Goal: Communication & Community: Connect with others

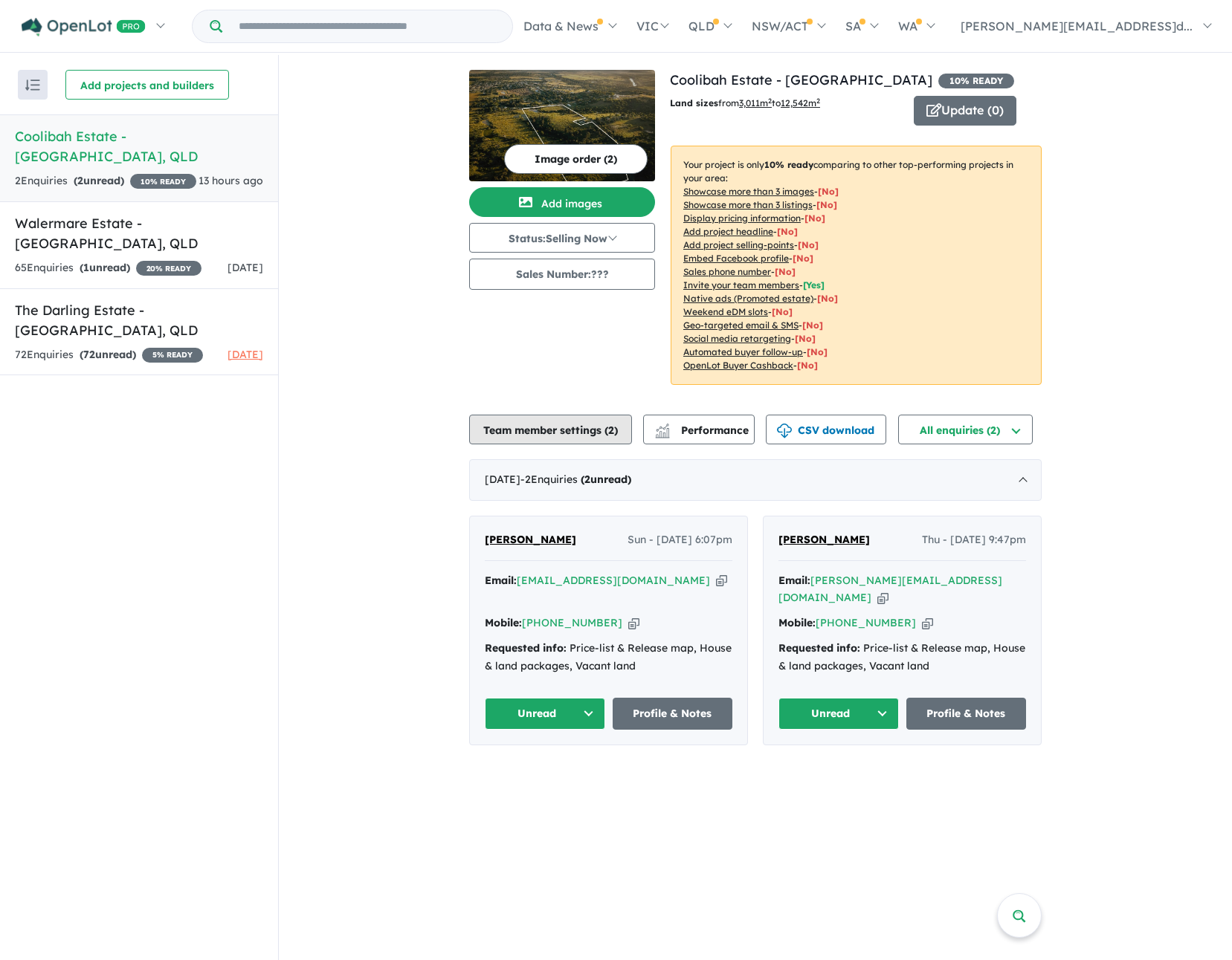
click at [556, 428] on button "Team member settings ( 2 )" at bounding box center [551, 429] width 163 height 30
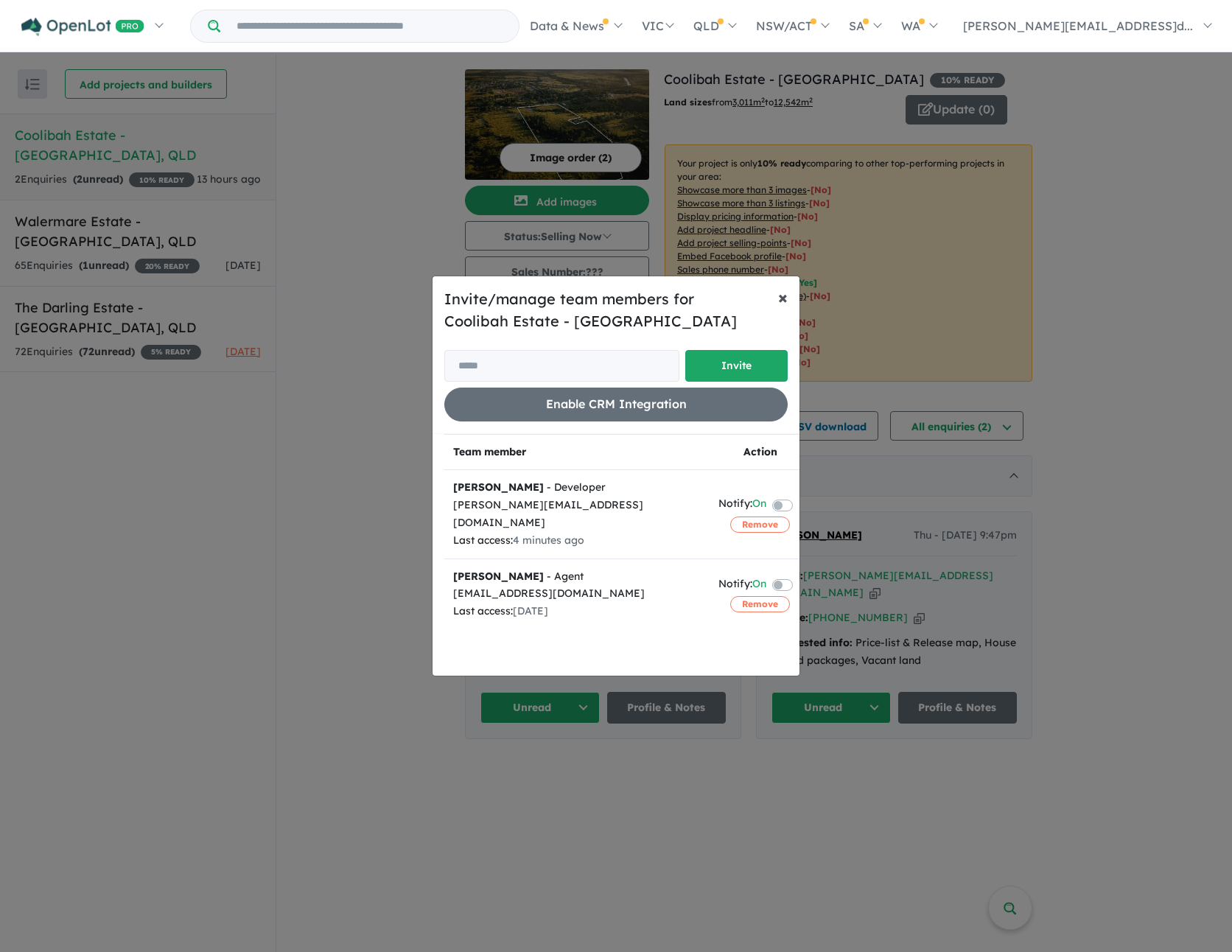
click at [783, 297] on span "×" at bounding box center [783, 297] width 10 height 22
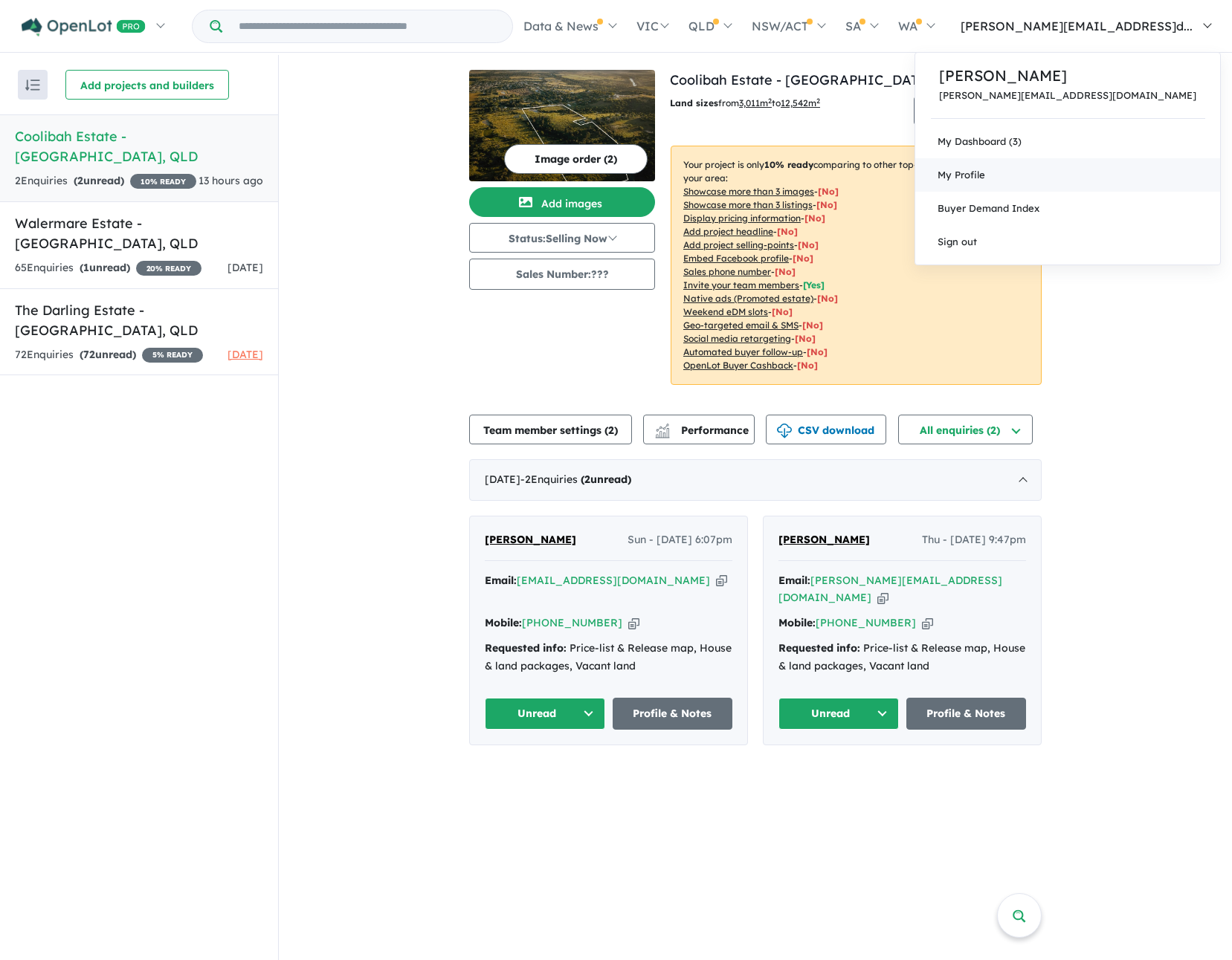
click at [984, 170] on span "My Profile" at bounding box center [961, 175] width 48 height 12
click at [1160, 203] on link "Buyer Demand Index" at bounding box center [1068, 208] width 305 height 34
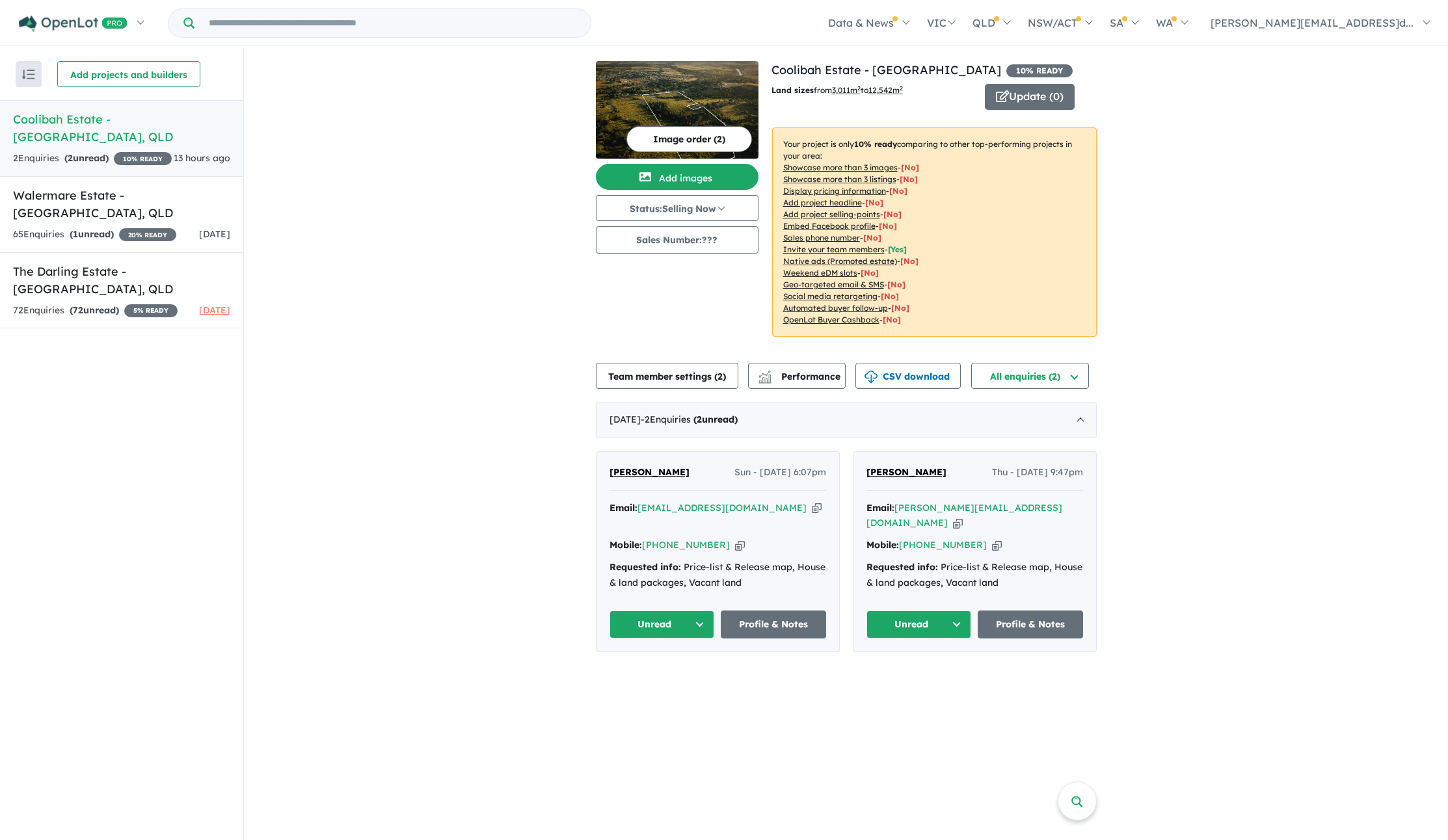
click at [138, 129] on link "Coolibah Estate - [GEOGRAPHIC_DATA] , QLD 2 Enquir ies ( 2 unread) 10 % READY 1…" at bounding box center [122, 138] width 243 height 76
click at [677, 378] on button "Team member settings ( 2 )" at bounding box center [667, 375] width 143 height 26
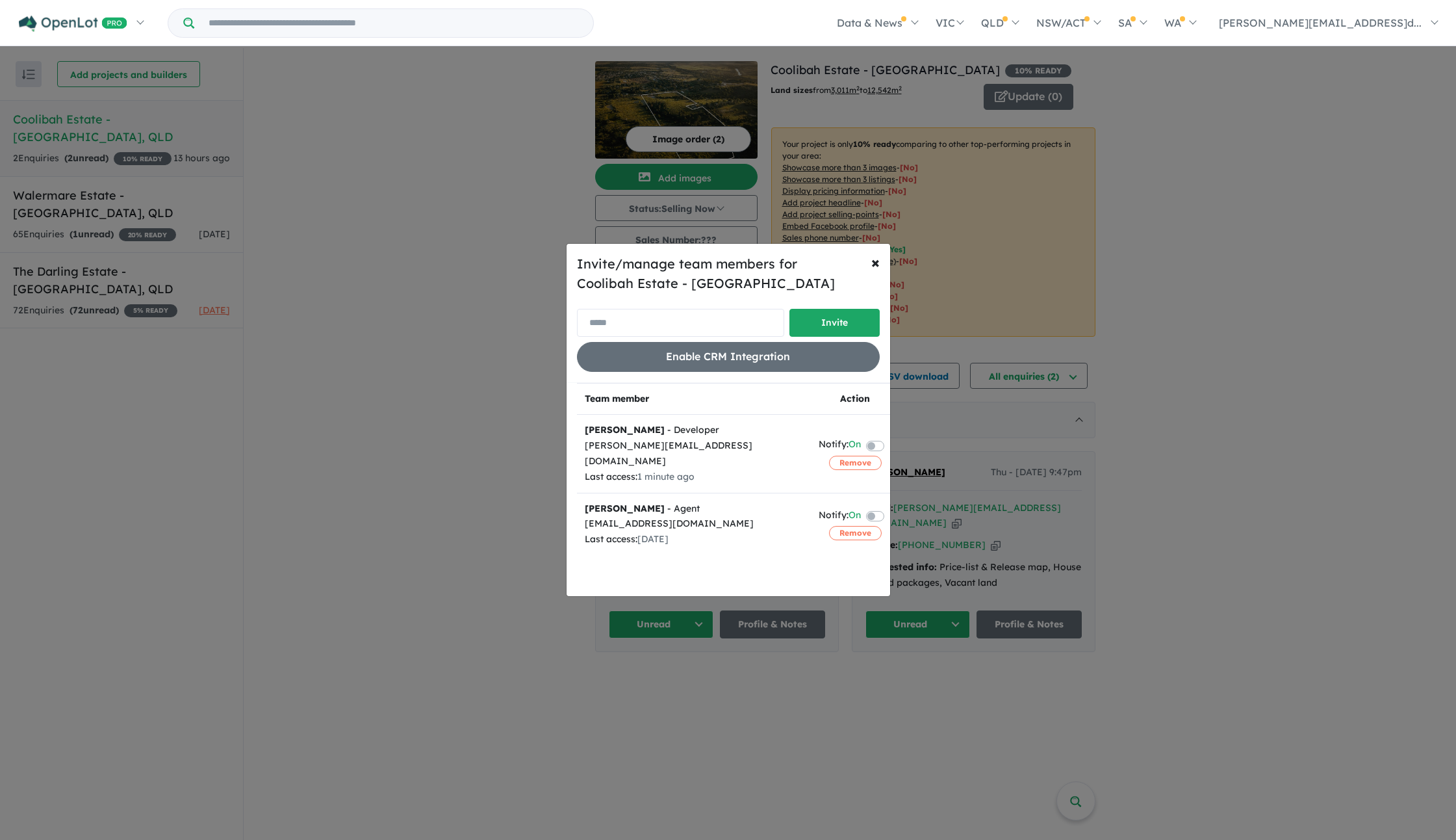
click at [633, 328] on input "email" at bounding box center [680, 322] width 207 height 28
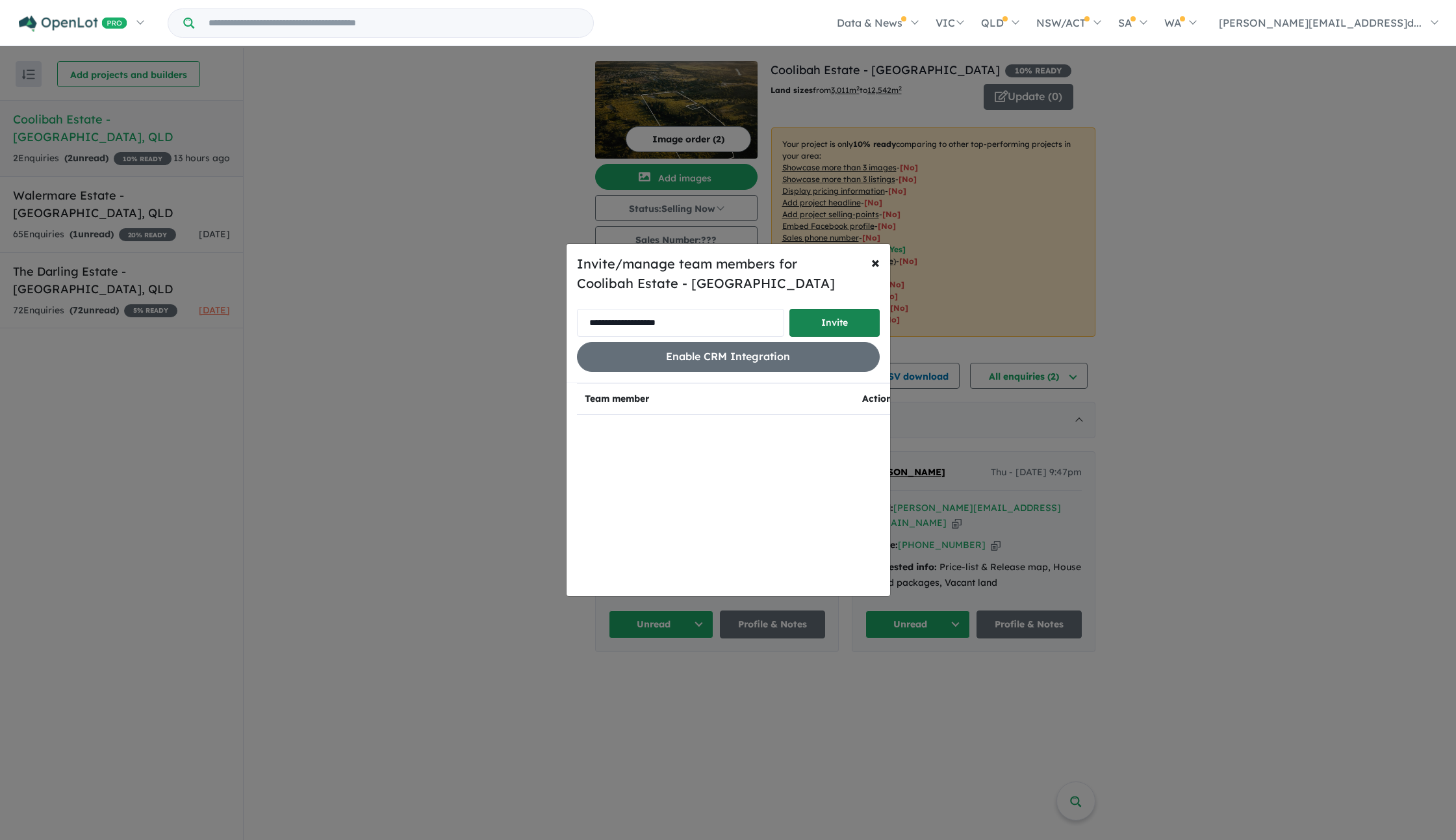
type input "**********"
click at [826, 322] on button "Invite" at bounding box center [835, 322] width 91 height 28
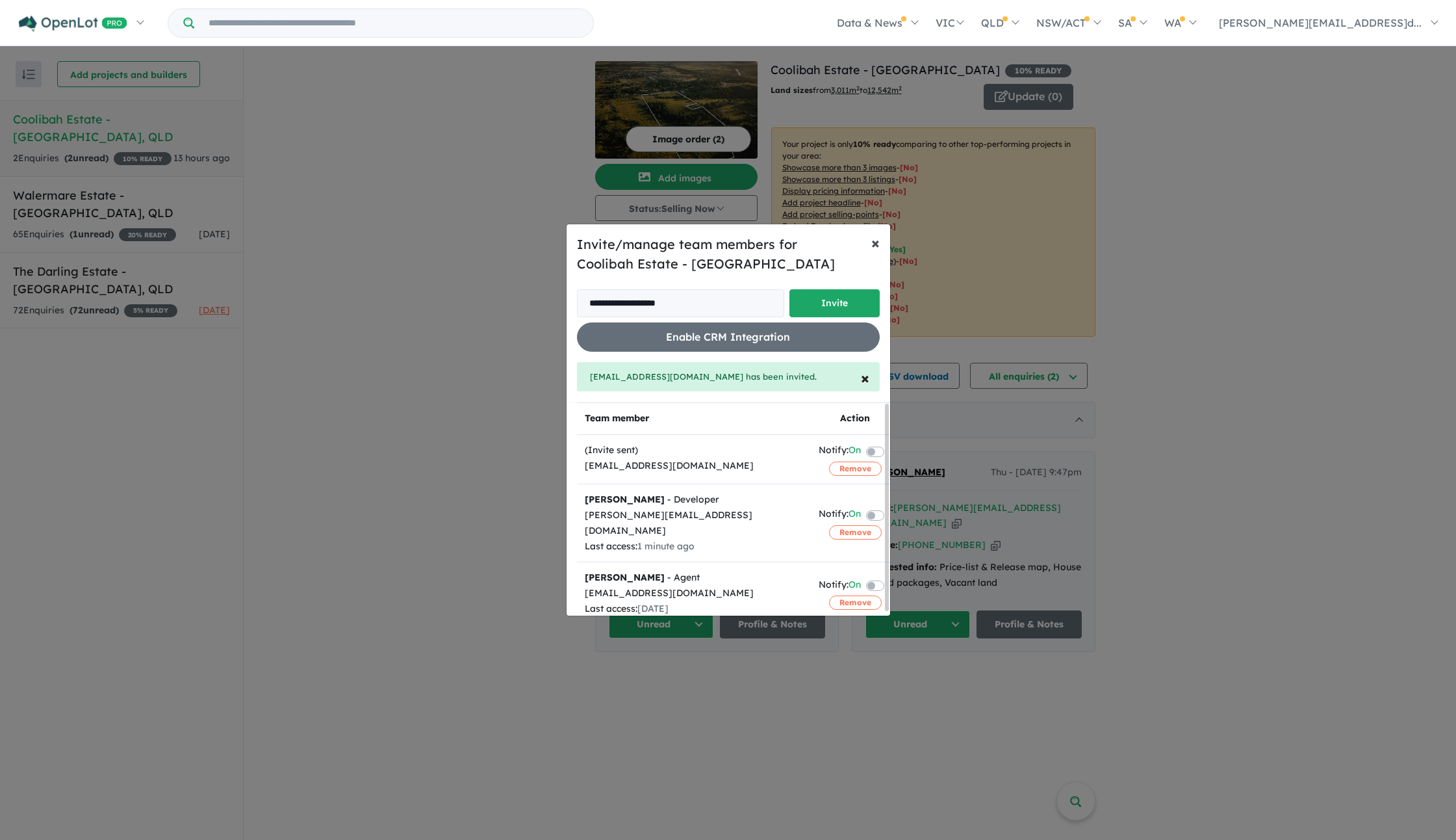
click at [876, 243] on span "×" at bounding box center [876, 242] width 8 height 19
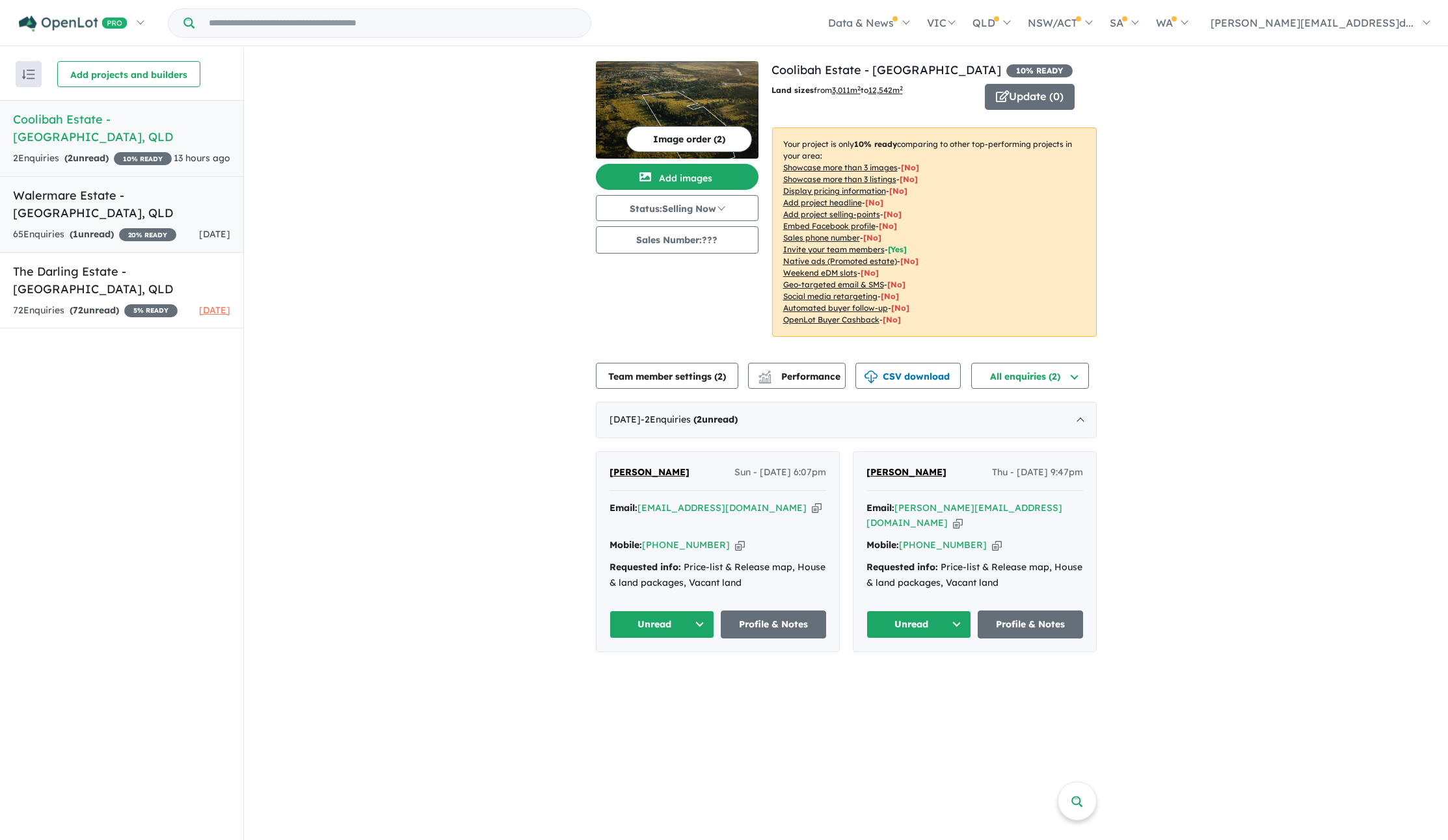
click at [75, 201] on h5 "Walermare Estate - Highfields , QLD" at bounding box center [121, 204] width 217 height 35
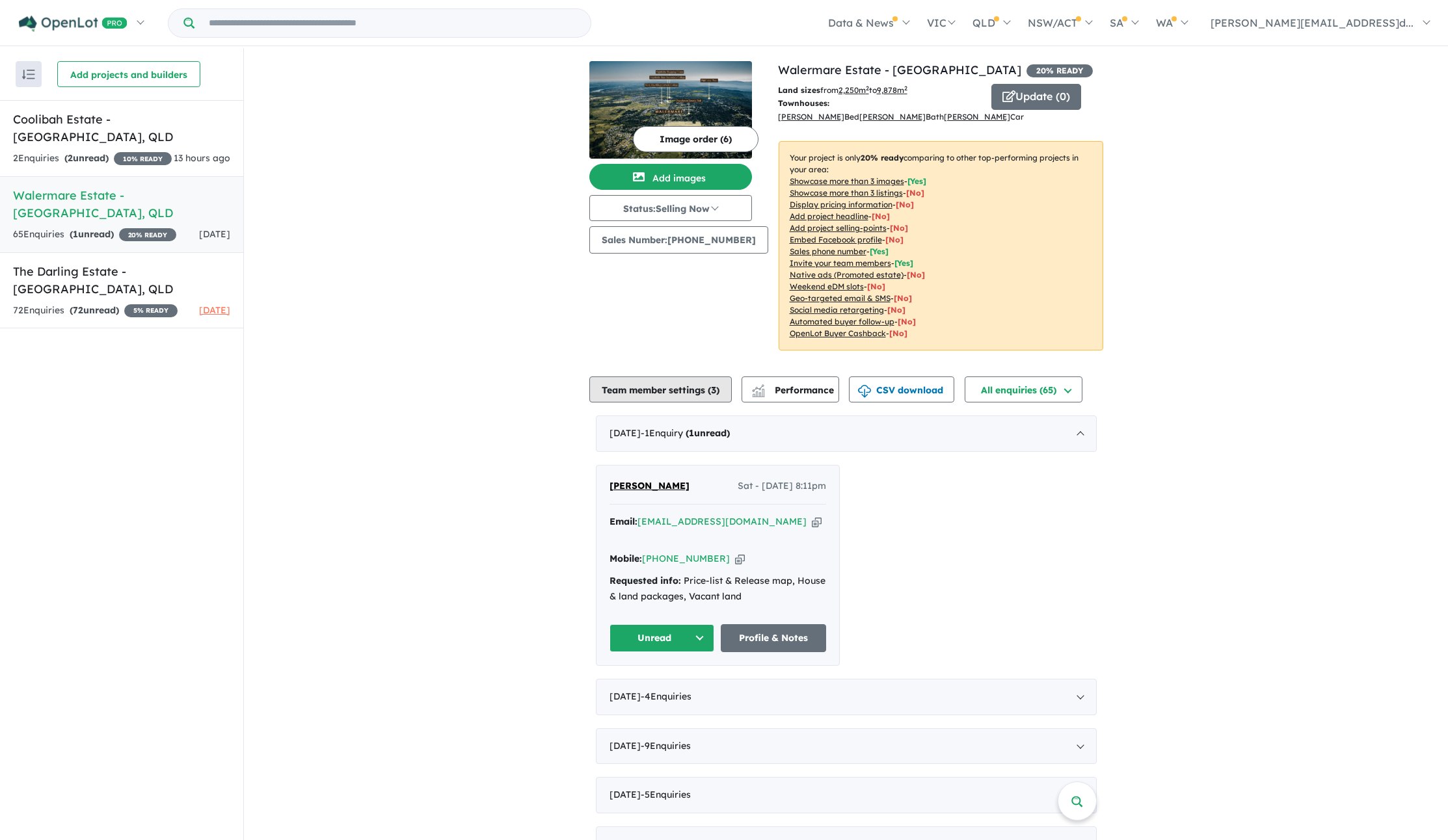
click at [680, 392] on button "Team member settings ( 3 )" at bounding box center [661, 389] width 143 height 26
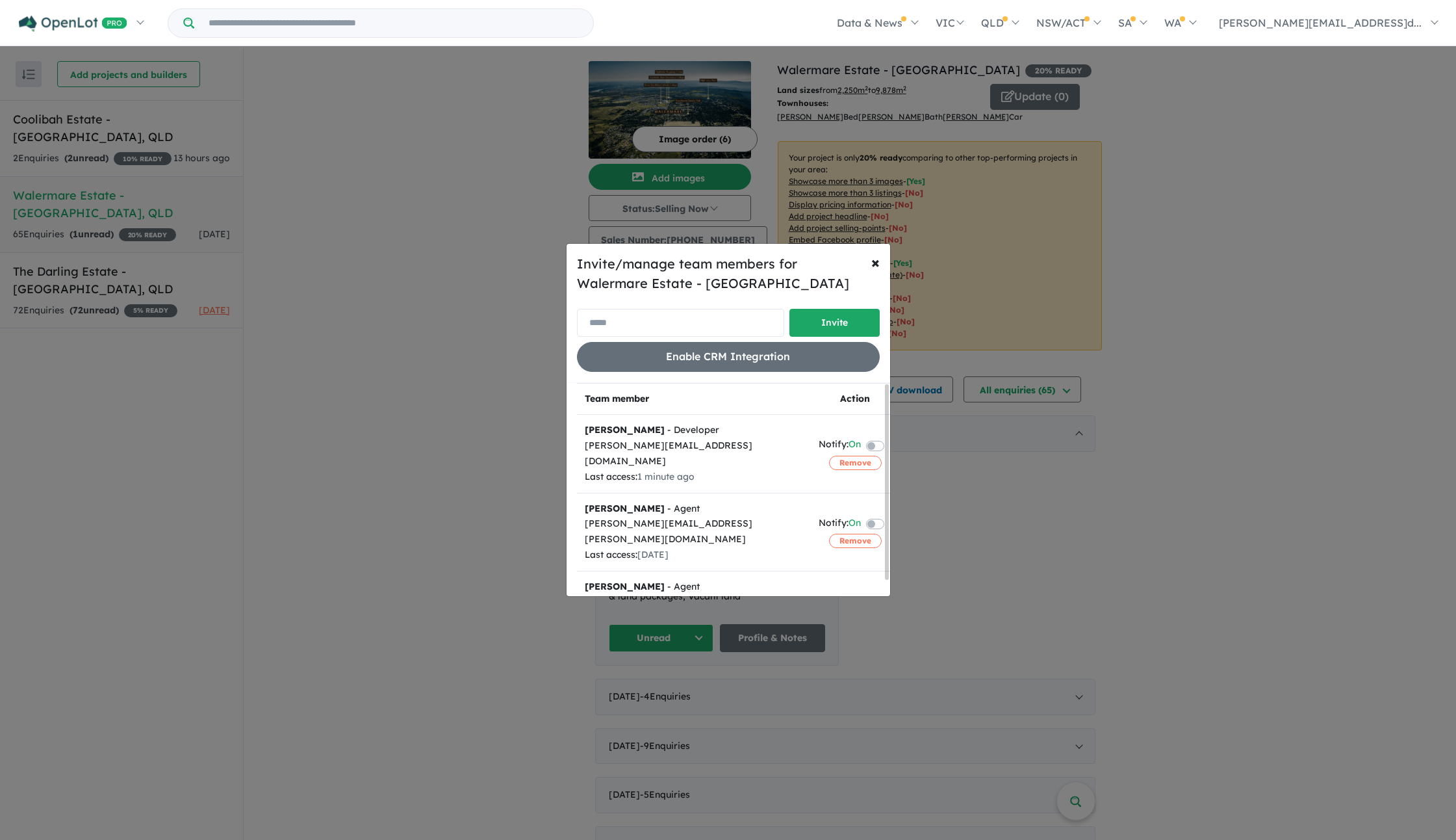
click at [721, 321] on input "email" at bounding box center [680, 322] width 207 height 28
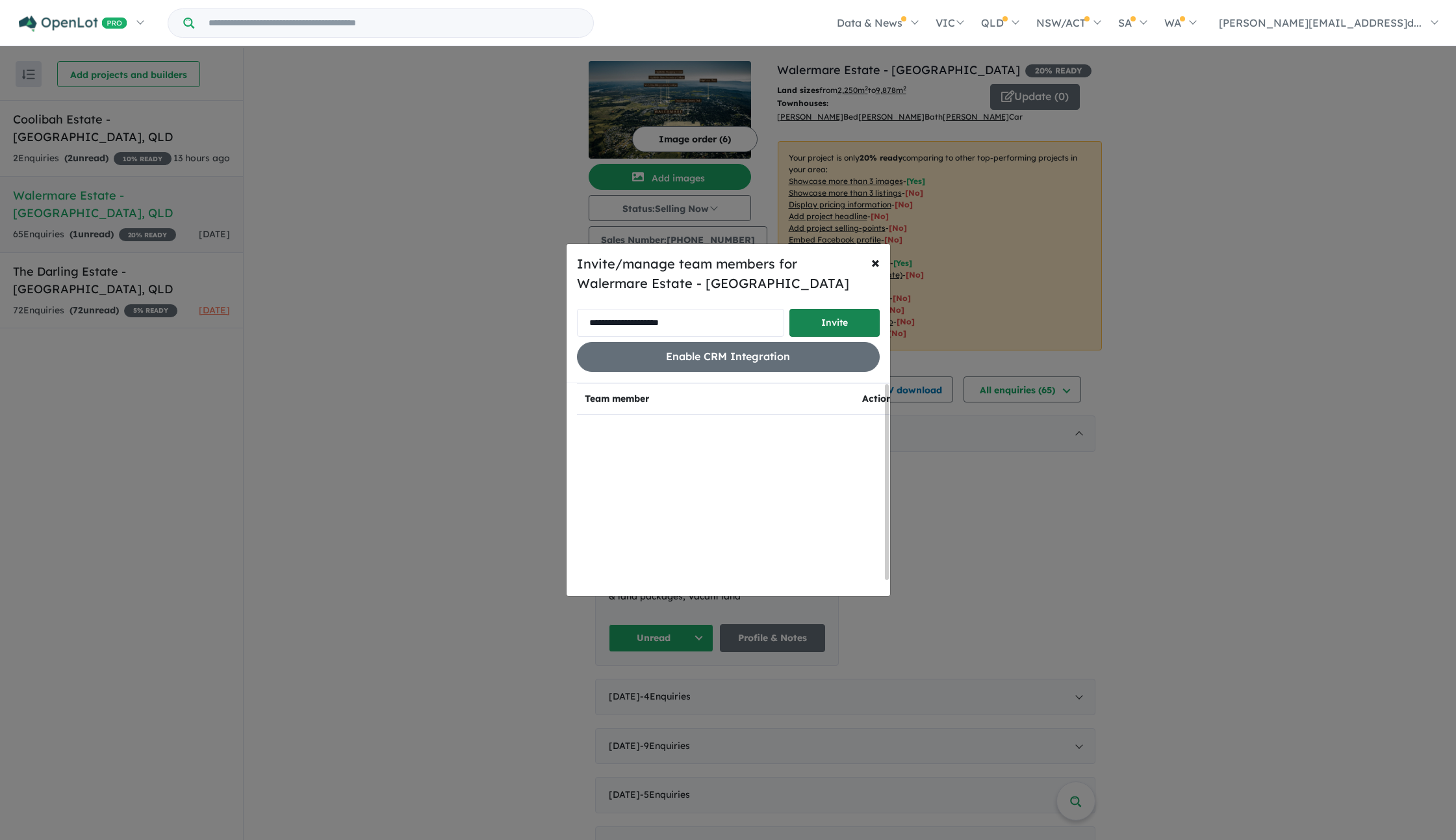
type input "**********"
click at [837, 319] on button "Invite" at bounding box center [835, 322] width 91 height 28
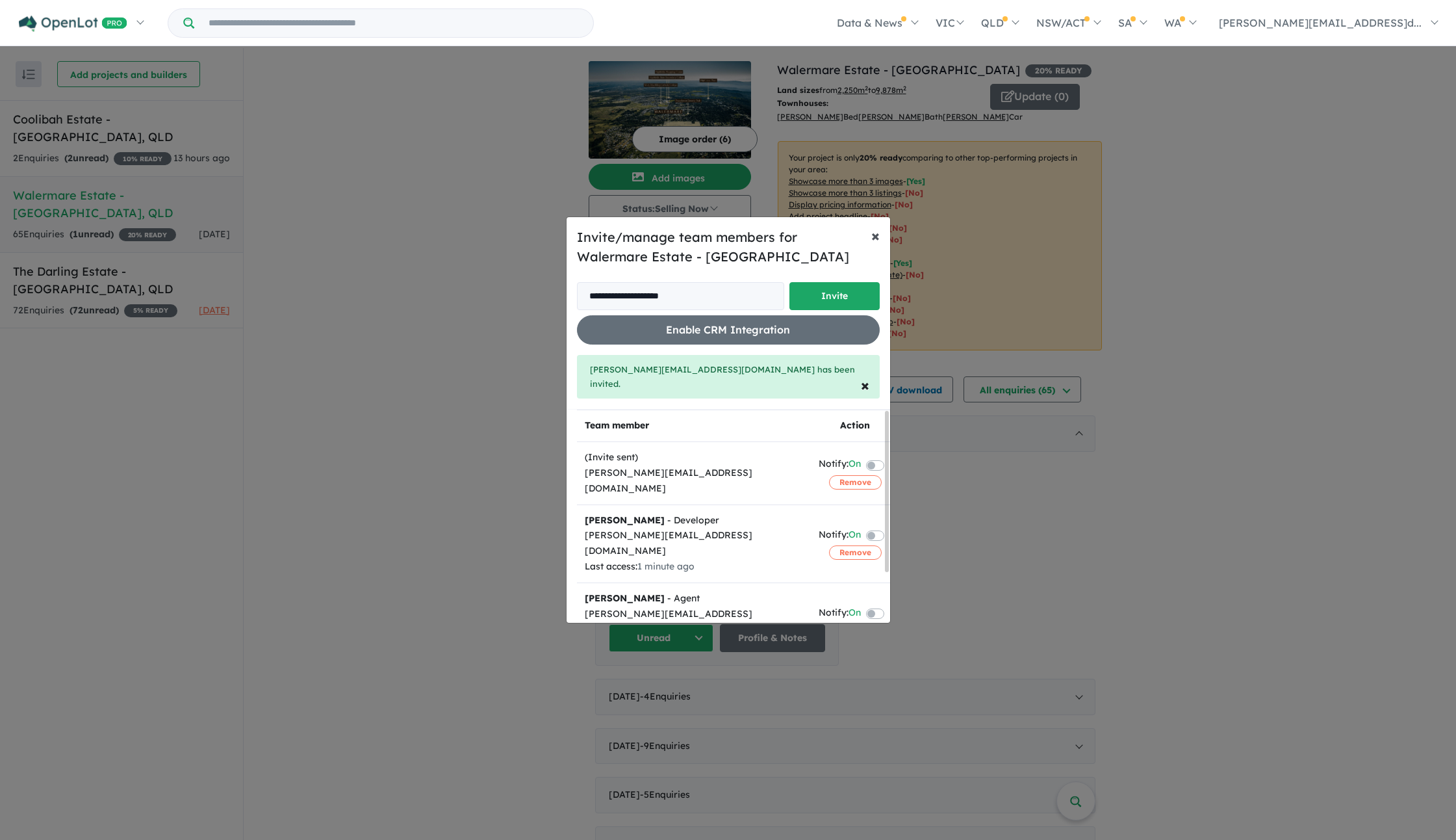
click at [872, 245] on span "×" at bounding box center [876, 235] width 8 height 19
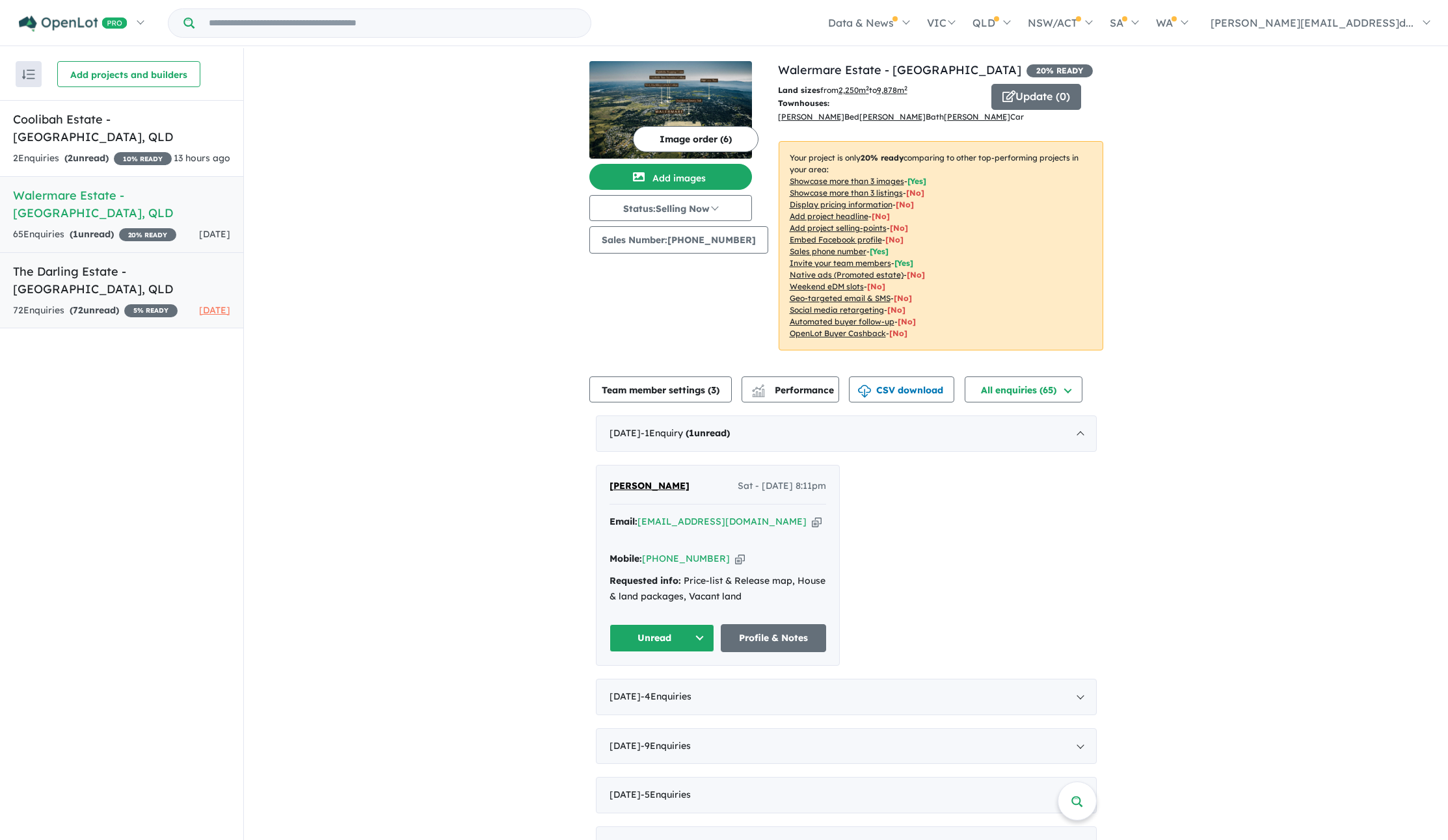
click at [84, 263] on h5 "The Darling Estate - Middle Ridge , QLD" at bounding box center [121, 280] width 217 height 35
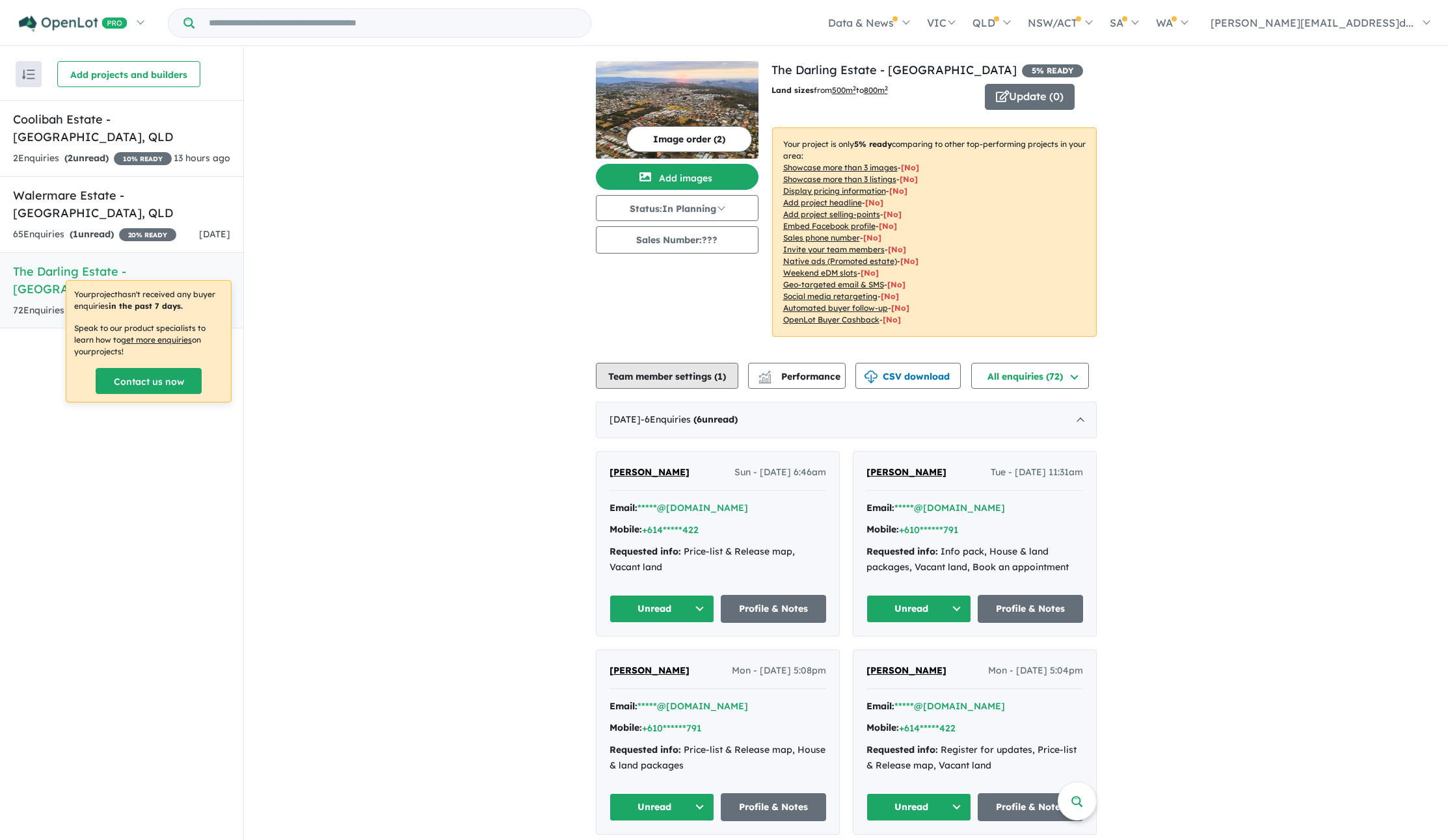
click at [665, 377] on button "Team member settings ( 1 )" at bounding box center [667, 375] width 143 height 26
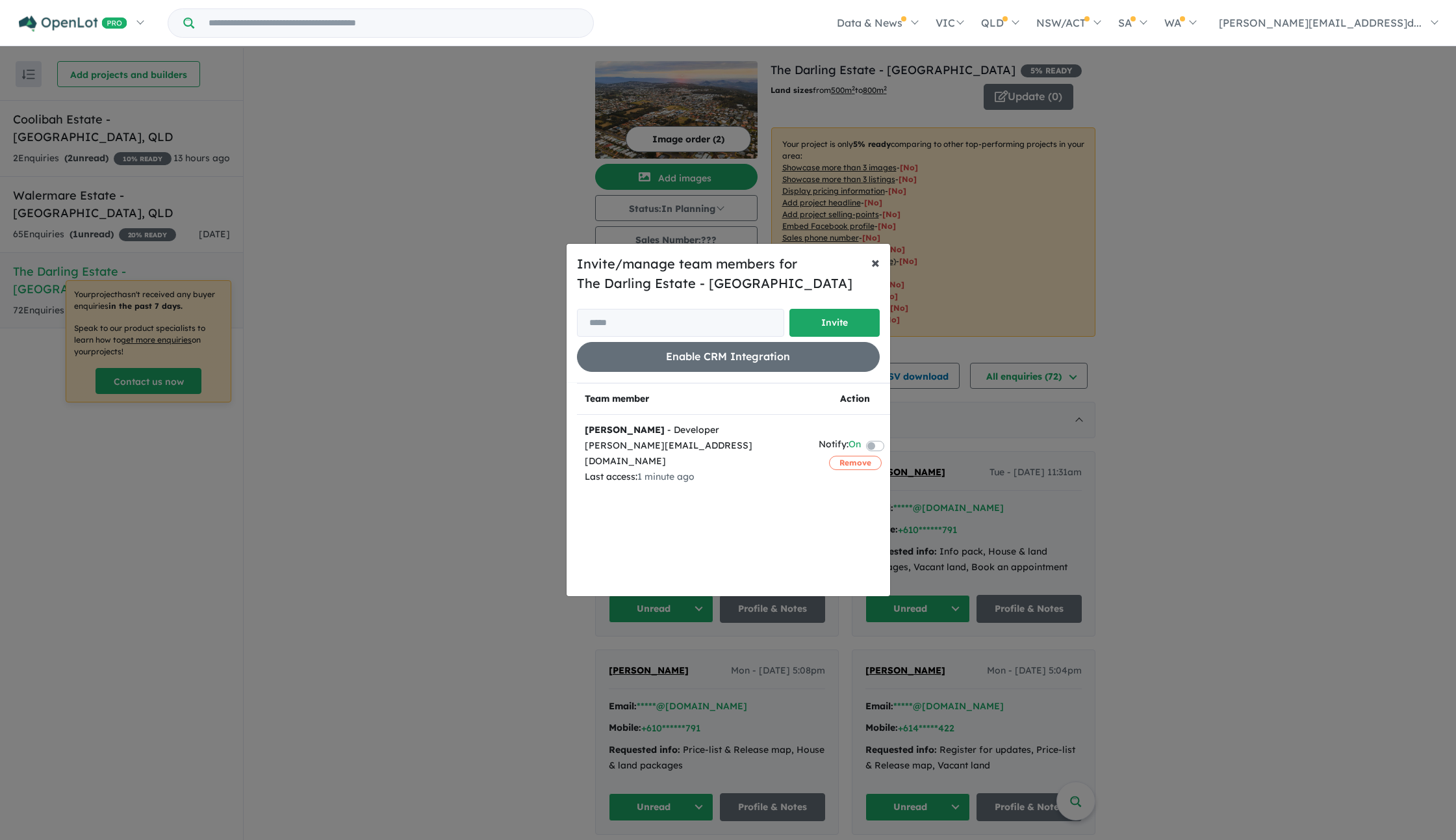
click at [876, 264] on span "×" at bounding box center [876, 262] width 8 height 19
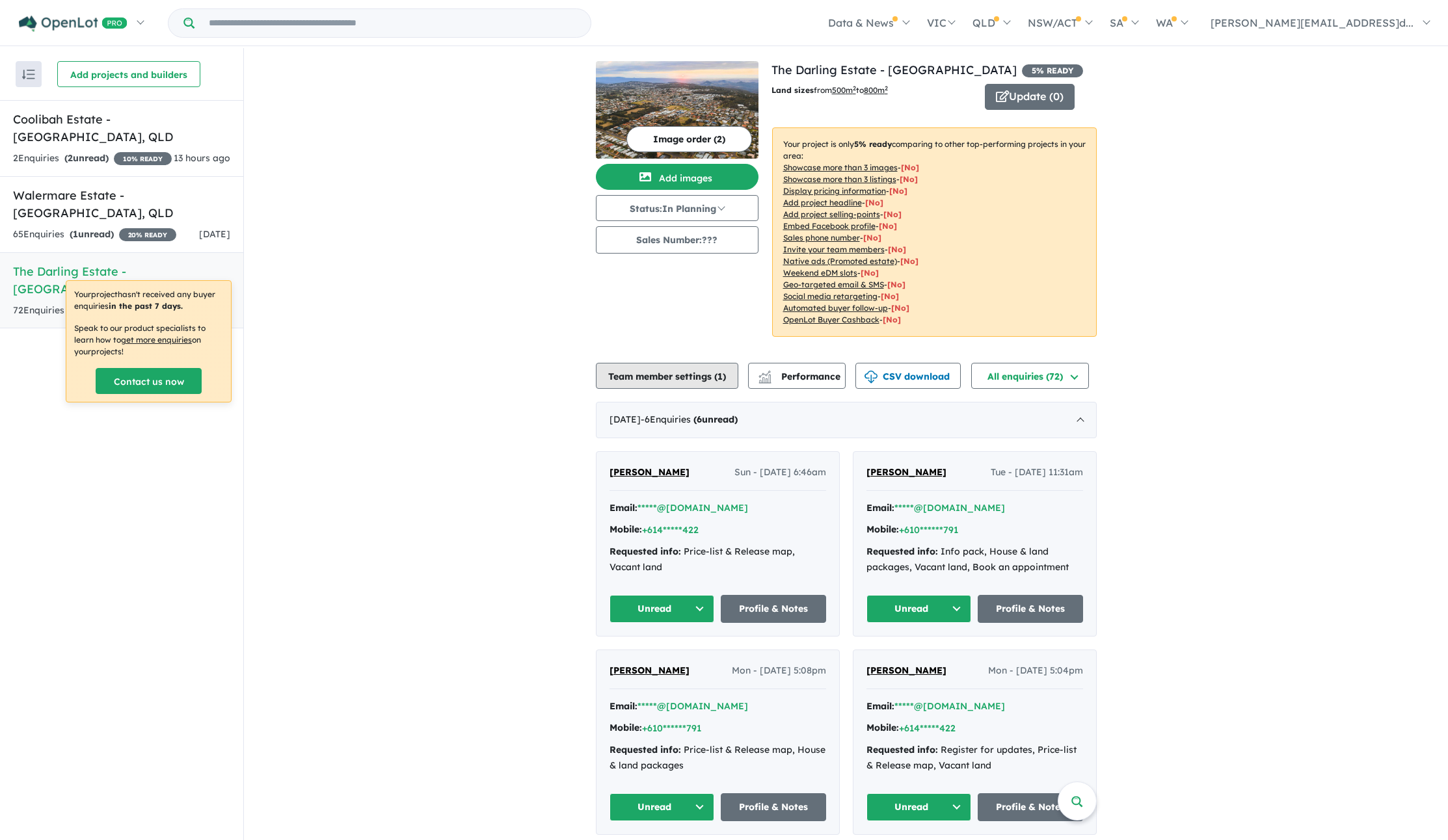
click at [662, 368] on button "Team member settings ( 1 )" at bounding box center [667, 375] width 143 height 26
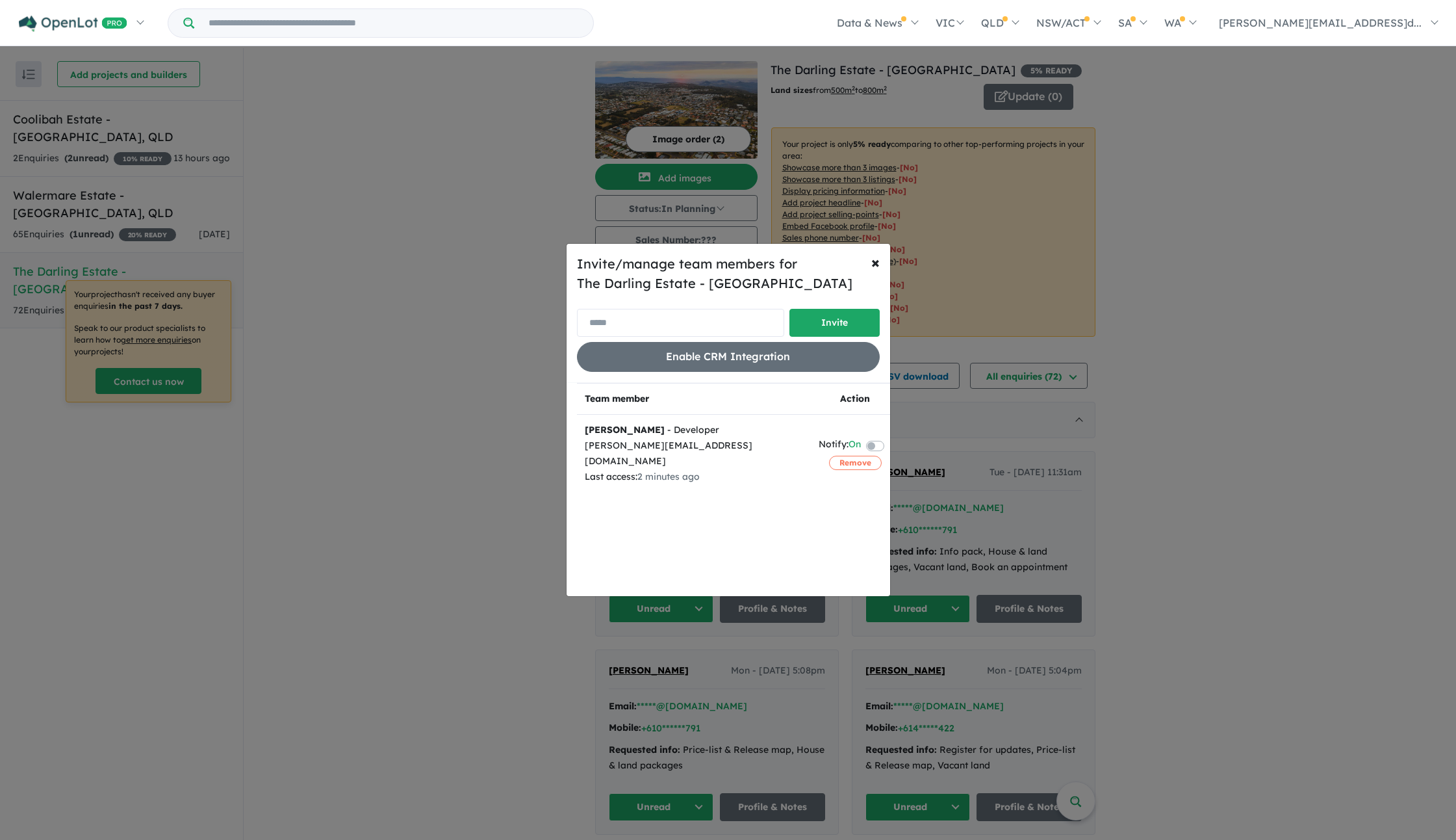
drag, startPoint x: 632, startPoint y: 310, endPoint x: 632, endPoint y: 321, distance: 11.0
click at [632, 310] on input "email" at bounding box center [680, 322] width 207 height 28
type input "**********"
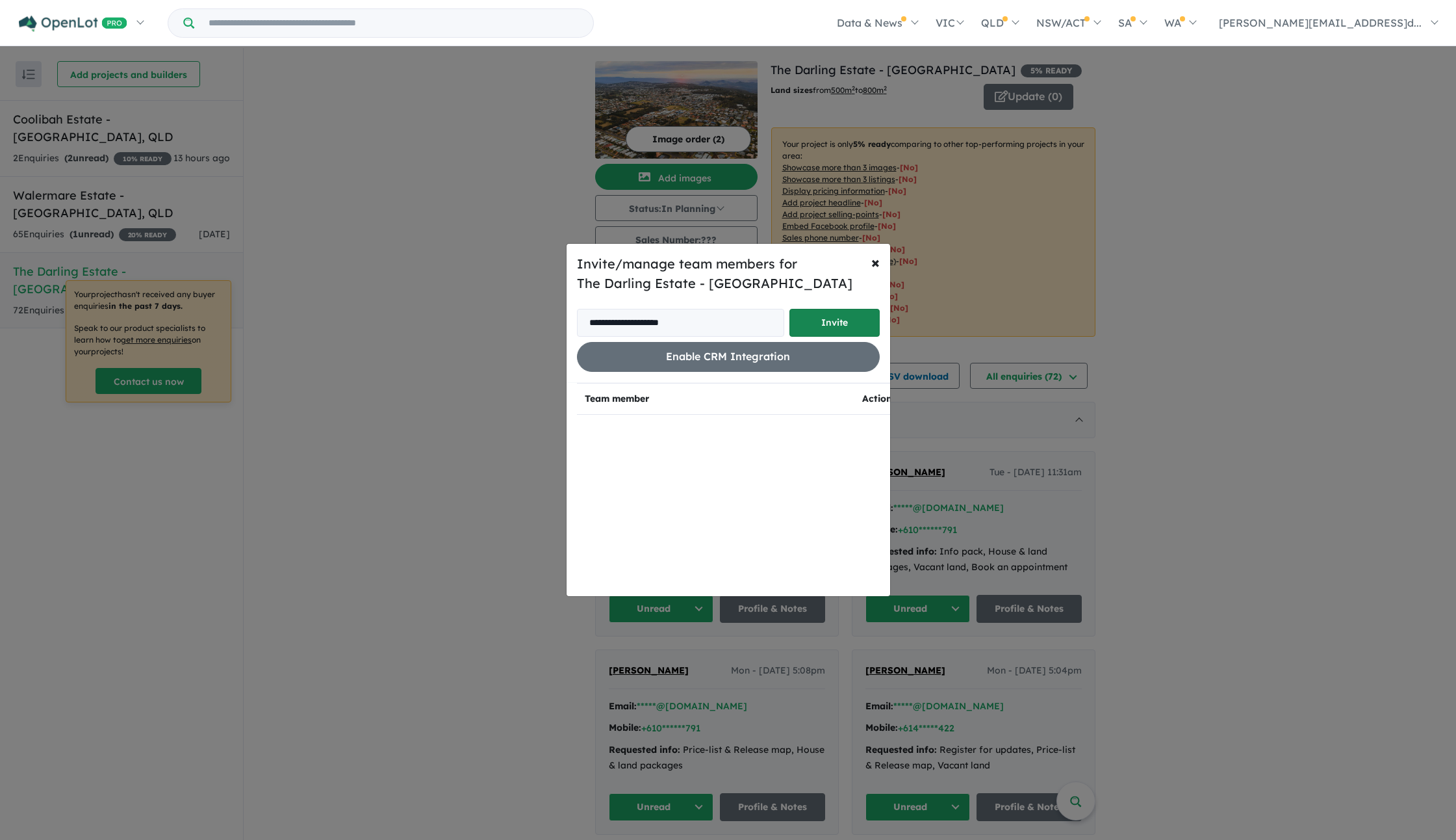
click at [814, 327] on button "Invite" at bounding box center [835, 322] width 91 height 28
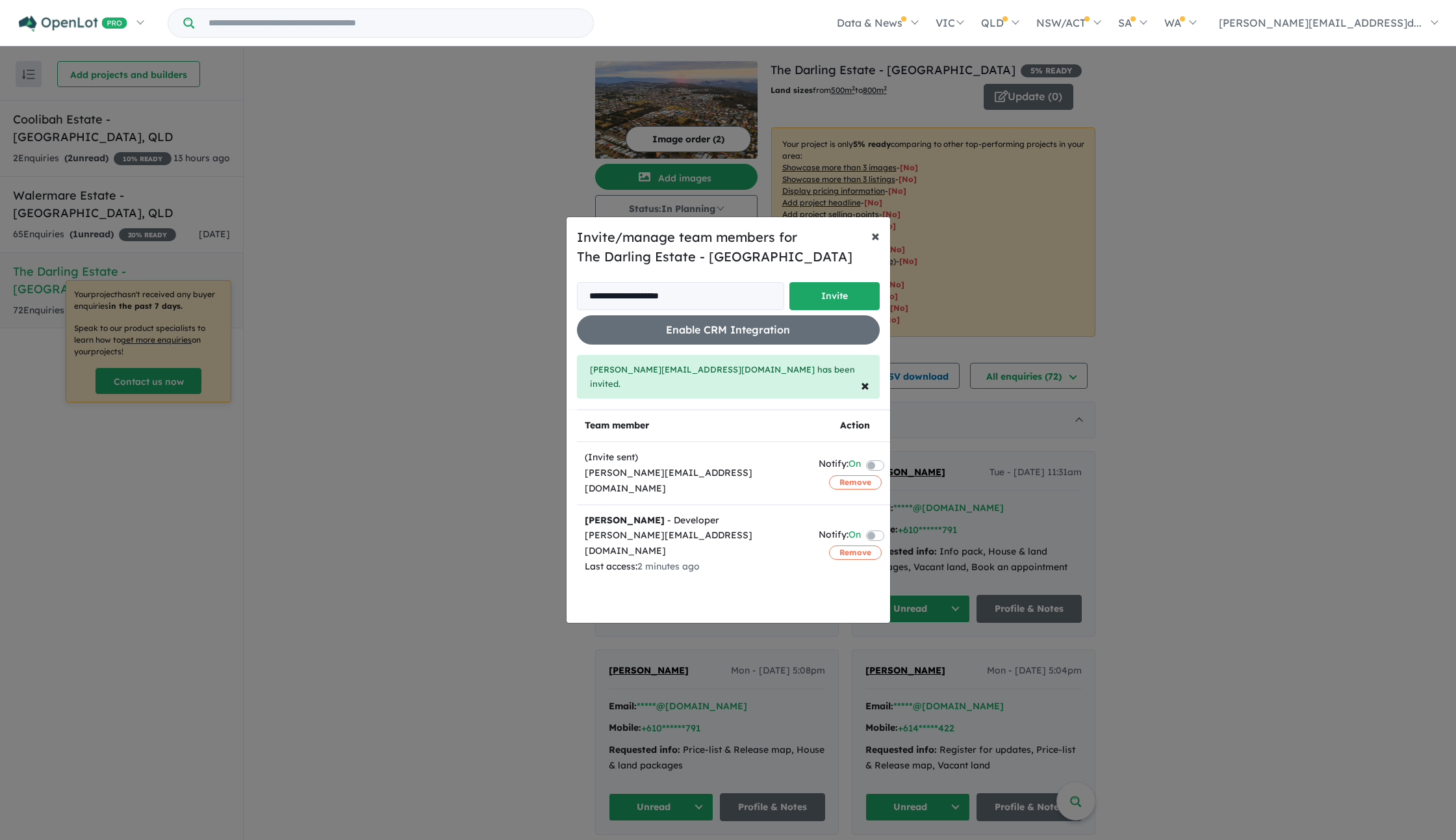
click at [876, 243] on span "×" at bounding box center [876, 235] width 8 height 19
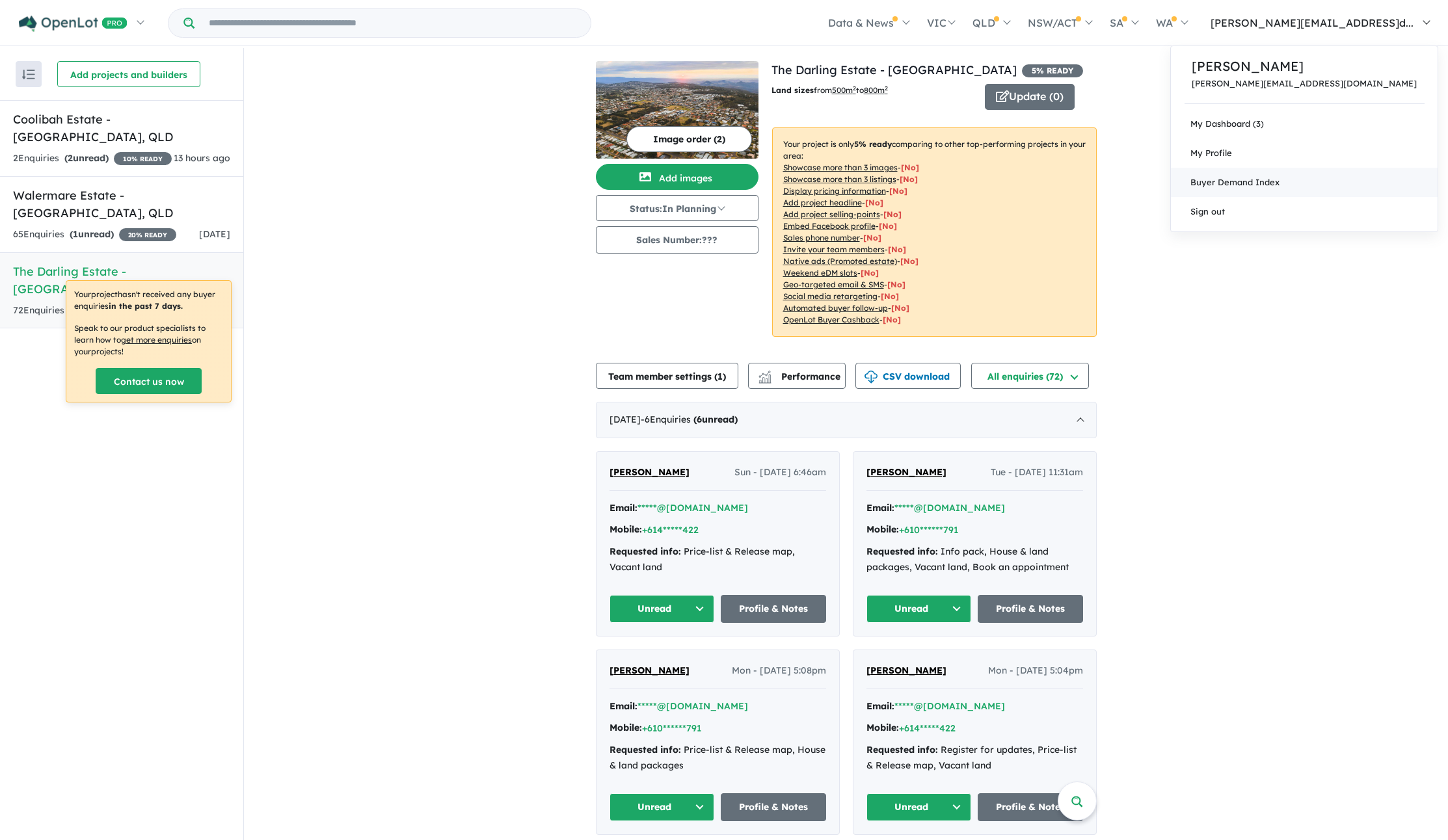
click at [1372, 179] on link "Buyer Demand Index" at bounding box center [1304, 182] width 267 height 29
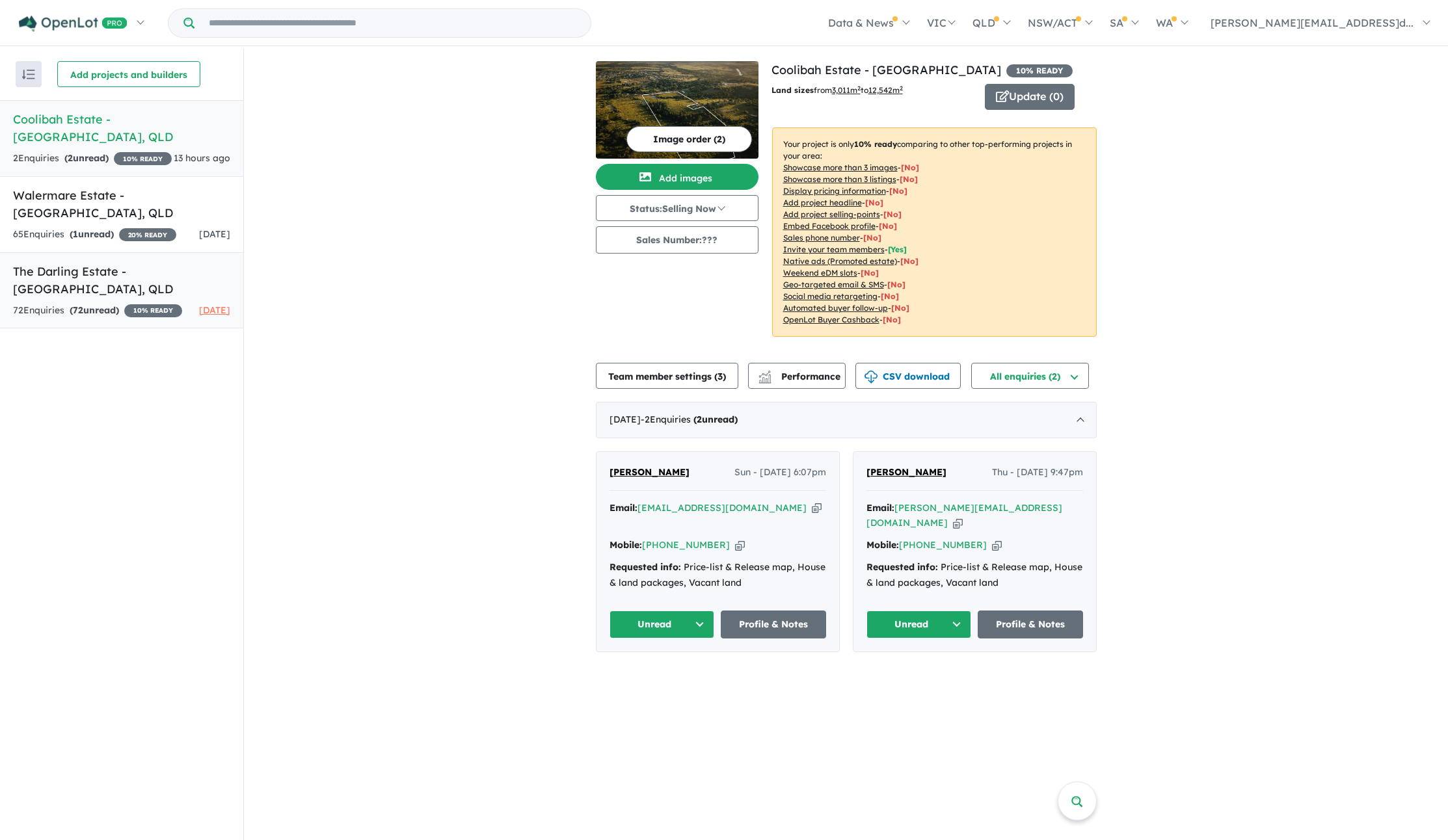
click at [82, 263] on h5 "The Darling Estate - [GEOGRAPHIC_DATA] , [GEOGRAPHIC_DATA]" at bounding box center [121, 280] width 217 height 35
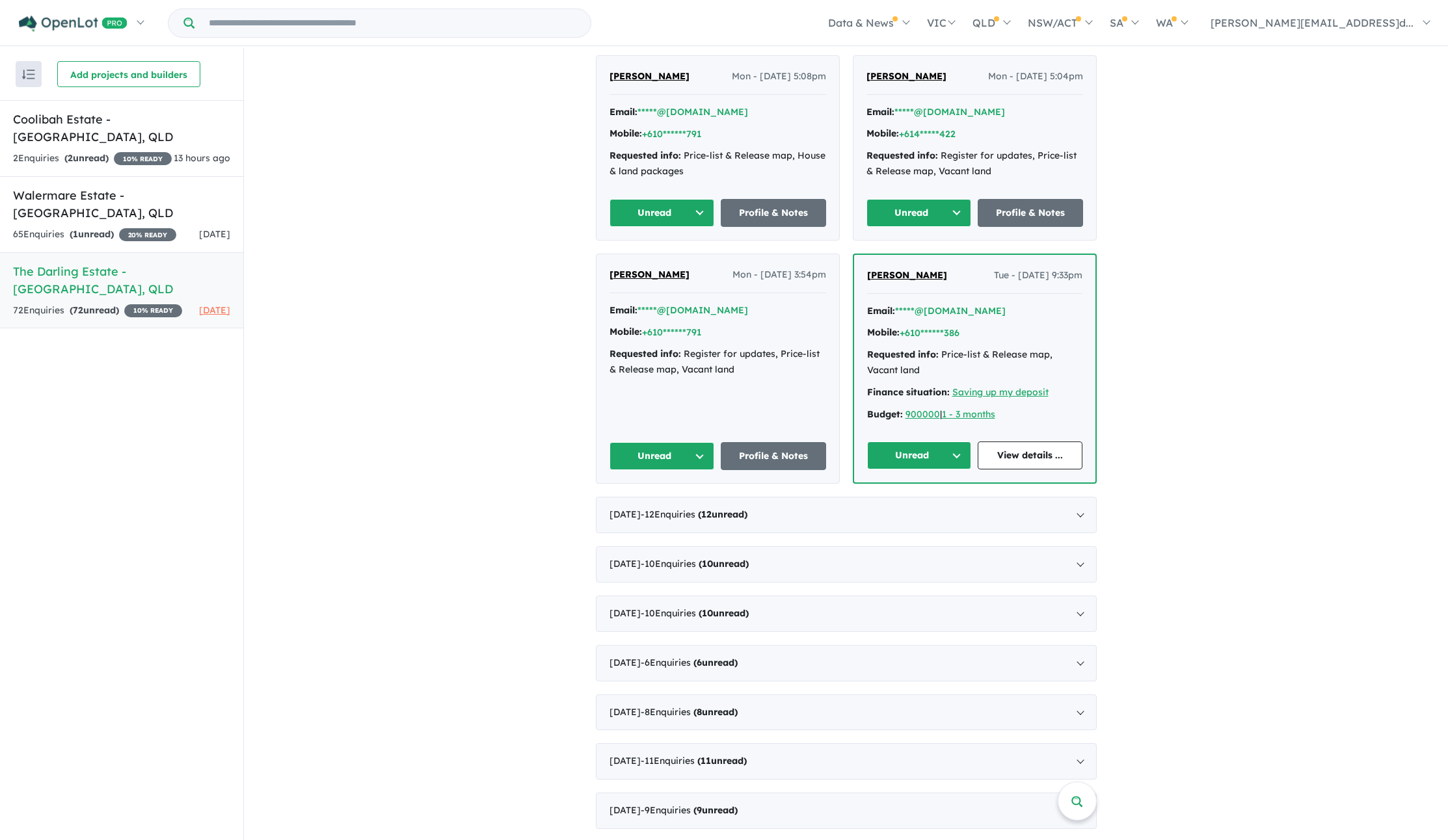
scroll to position [2, 0]
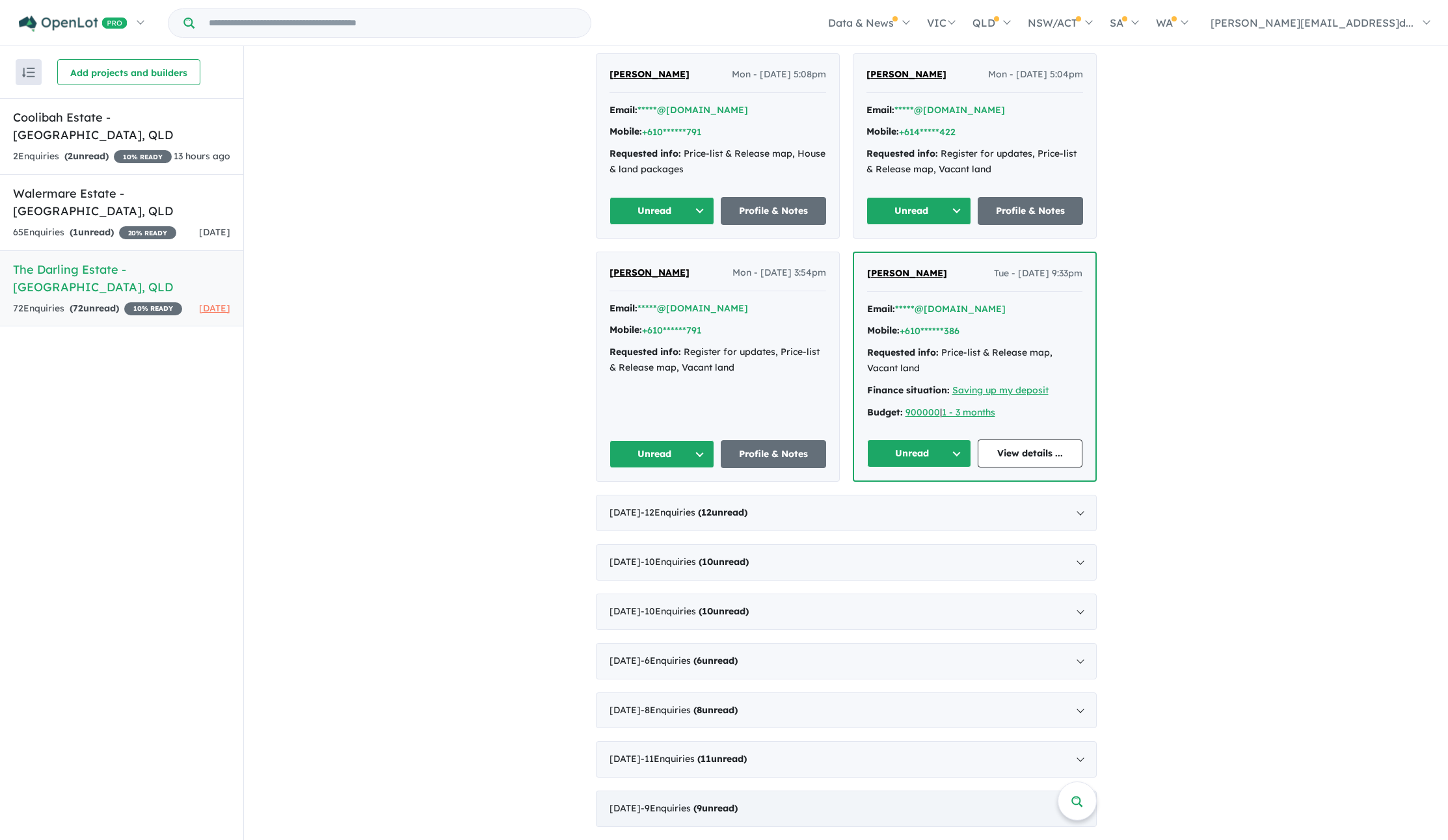
click at [855, 808] on div "[DATE] - 9 Enquir ies ( 9 unread)" at bounding box center [846, 808] width 501 height 36
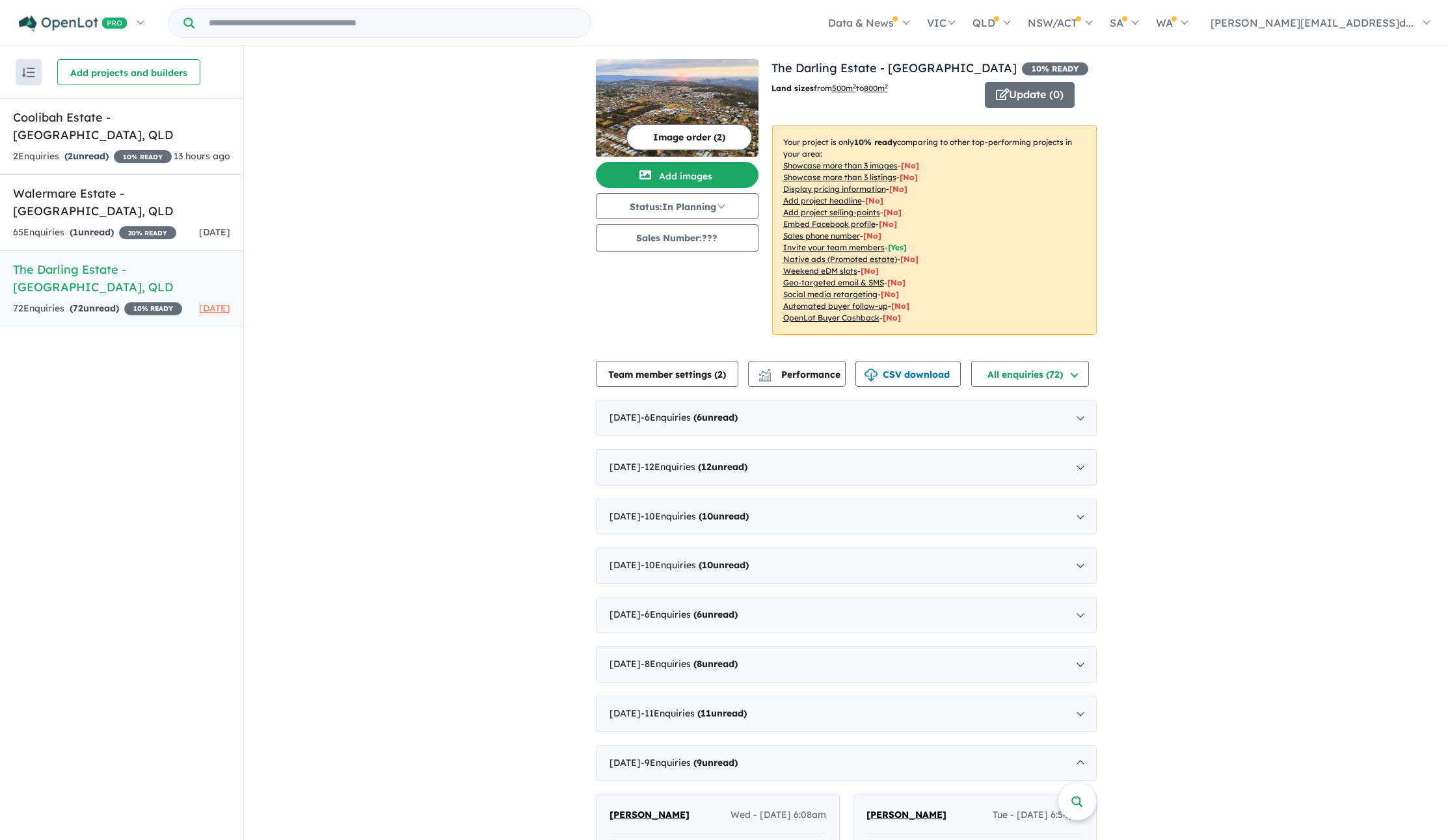
scroll to position [0, 0]
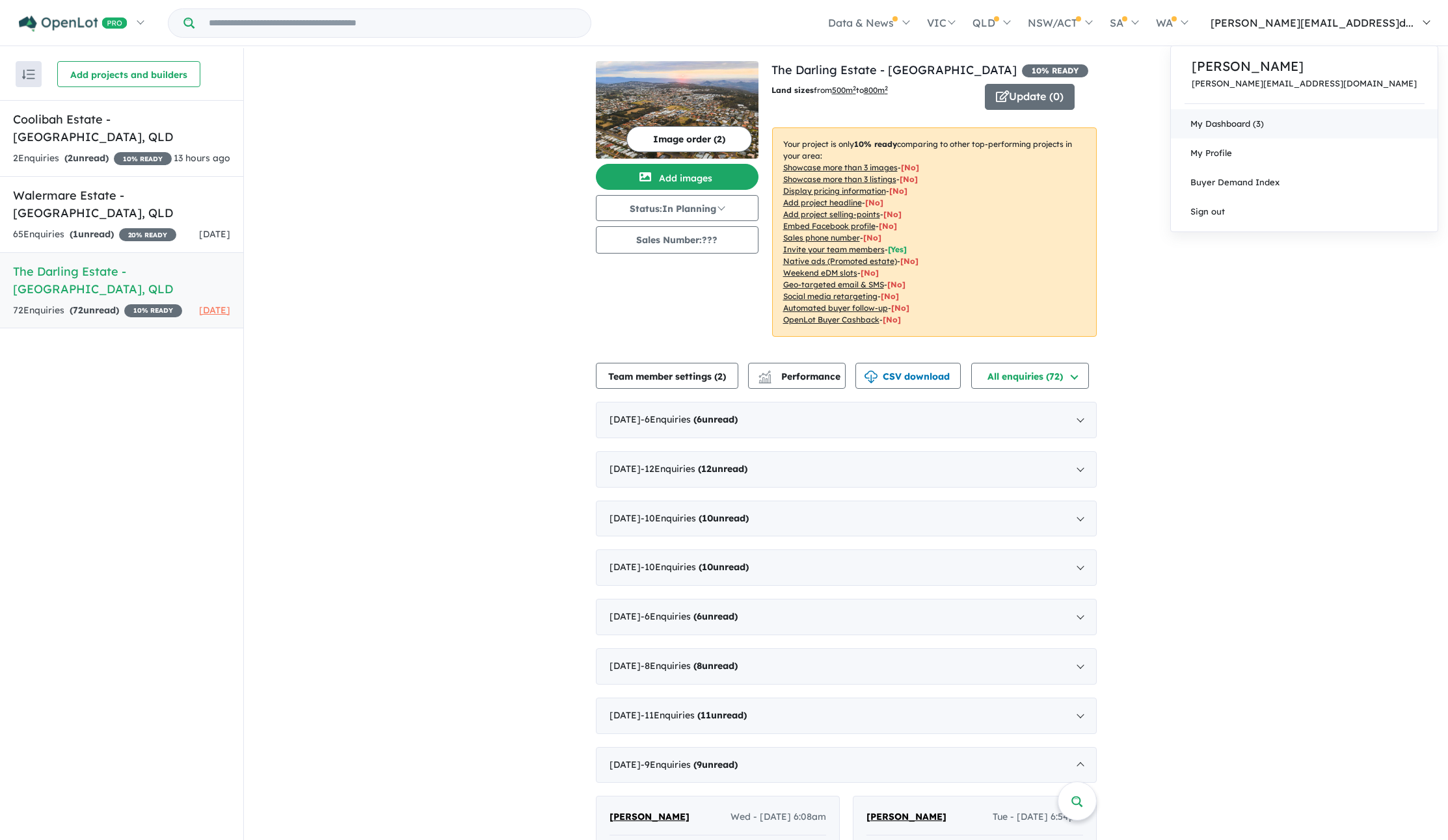
click at [1338, 126] on link "My Dashboard (3)" at bounding box center [1304, 123] width 267 height 29
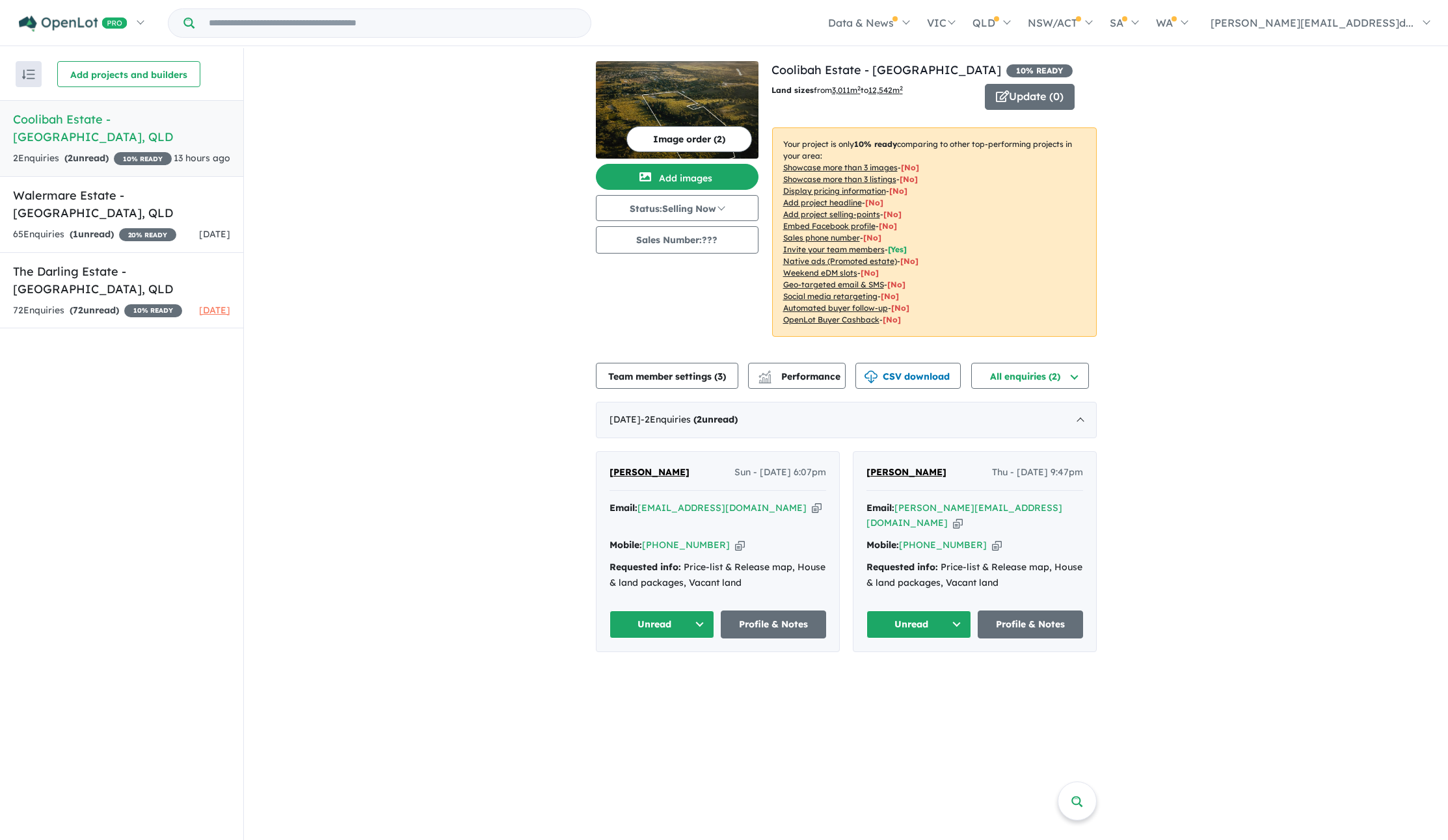
click at [317, 293] on div "View 3 projects in your account Coolibah Estate - Lowood 10 % READY Land sizes …" at bounding box center [846, 356] width 1204 height 617
